Goal: Information Seeking & Learning: Learn about a topic

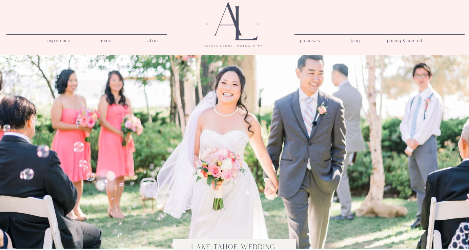
click at [393, 44] on nav "pricing & contact" at bounding box center [405, 40] width 41 height 9
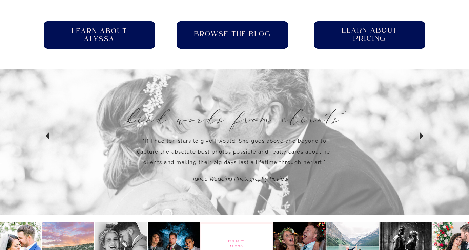
scroll to position [504, 0]
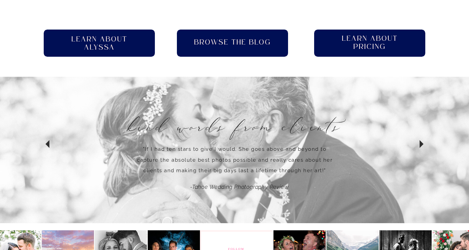
click at [390, 37] on h2 "Learn About pricing" at bounding box center [370, 43] width 69 height 17
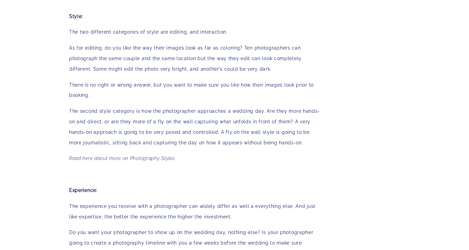
scroll to position [808, 0]
